Goal: Task Accomplishment & Management: Complete application form

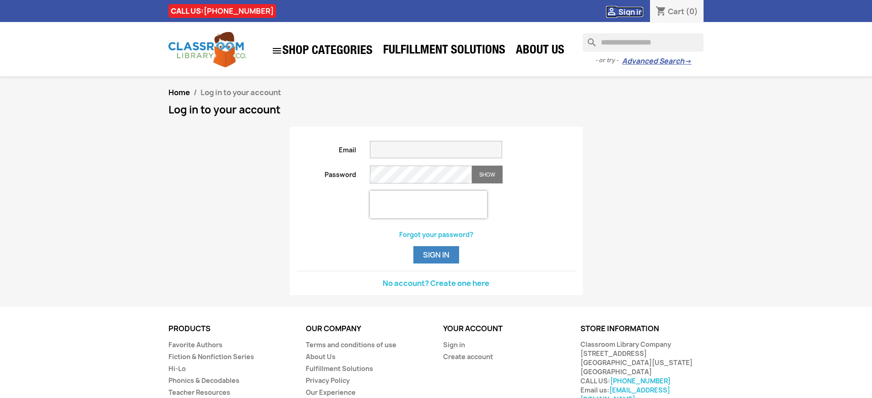
click at [635, 11] on span "Sign in" at bounding box center [631, 12] width 25 height 10
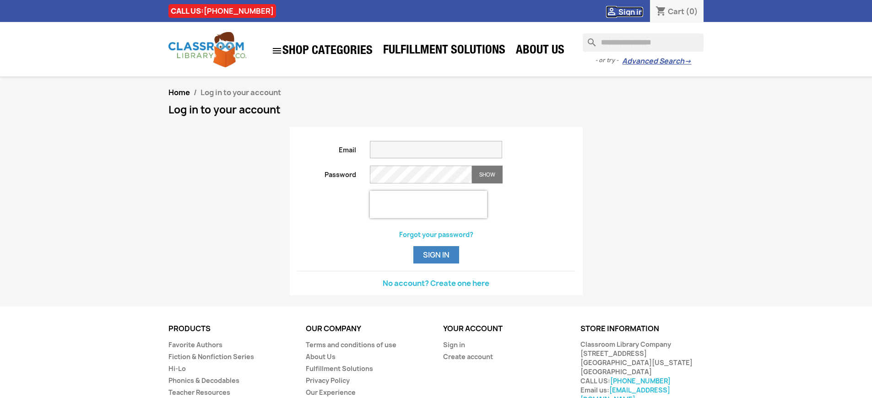
click at [635, 11] on span "Sign in" at bounding box center [631, 12] width 25 height 10
click at [436, 264] on button "Sign in" at bounding box center [437, 254] width 46 height 17
